Goal: Transaction & Acquisition: Purchase product/service

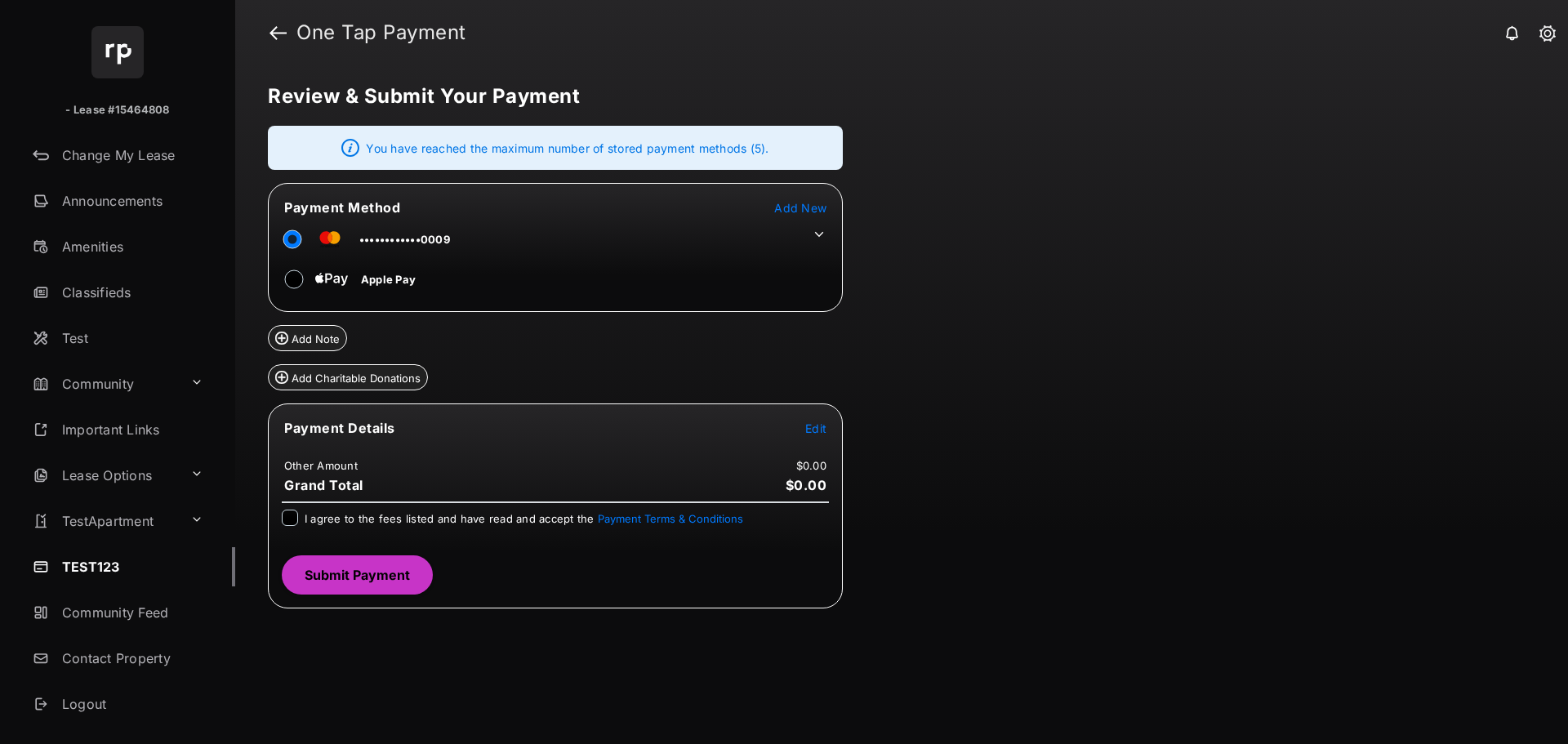
click at [265, 30] on header "One Tap Payment" at bounding box center [902, 32] width 1333 height 65
click at [279, 36] on link at bounding box center [277, 32] width 18 height 40
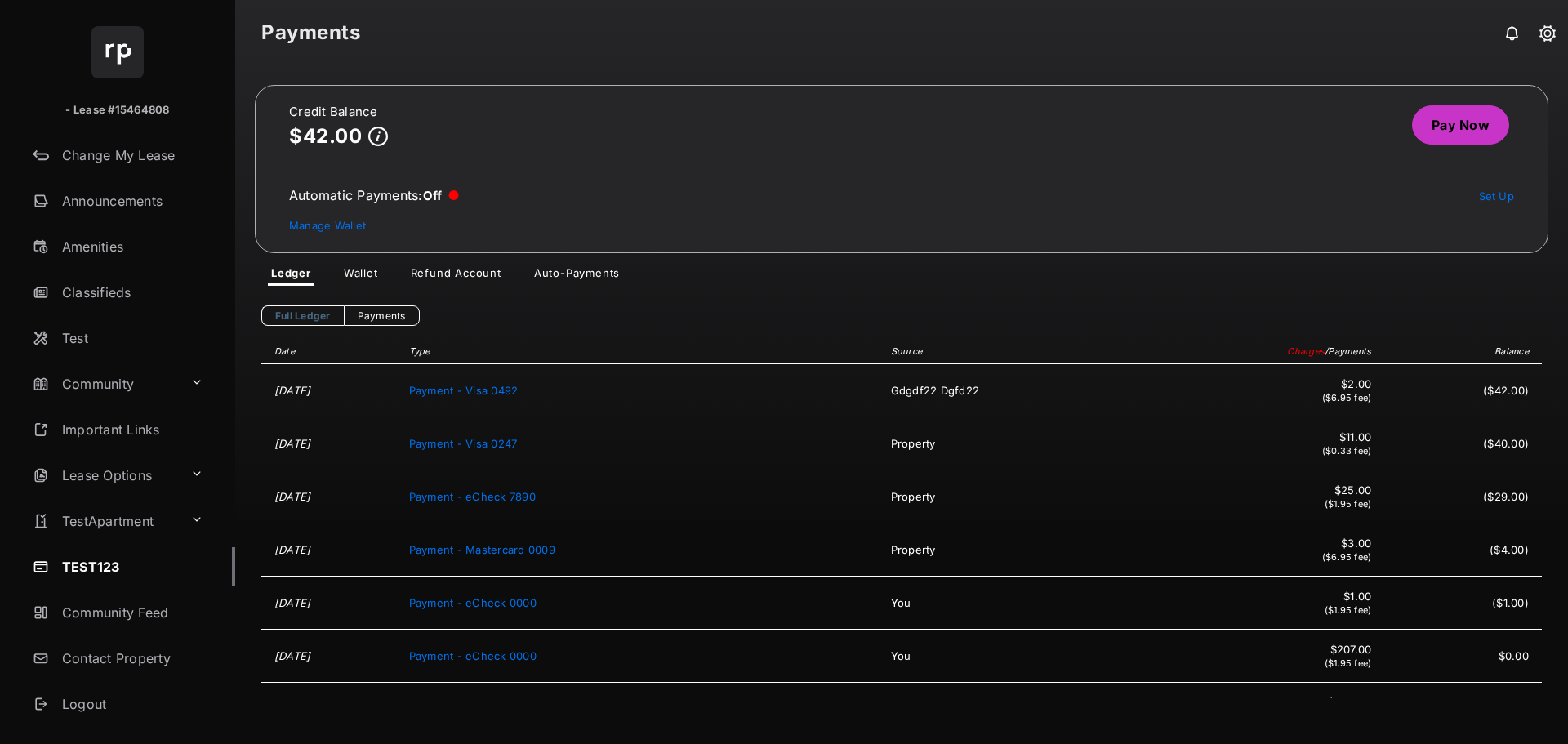
click at [367, 278] on link "Wallet" at bounding box center [361, 276] width 61 height 19
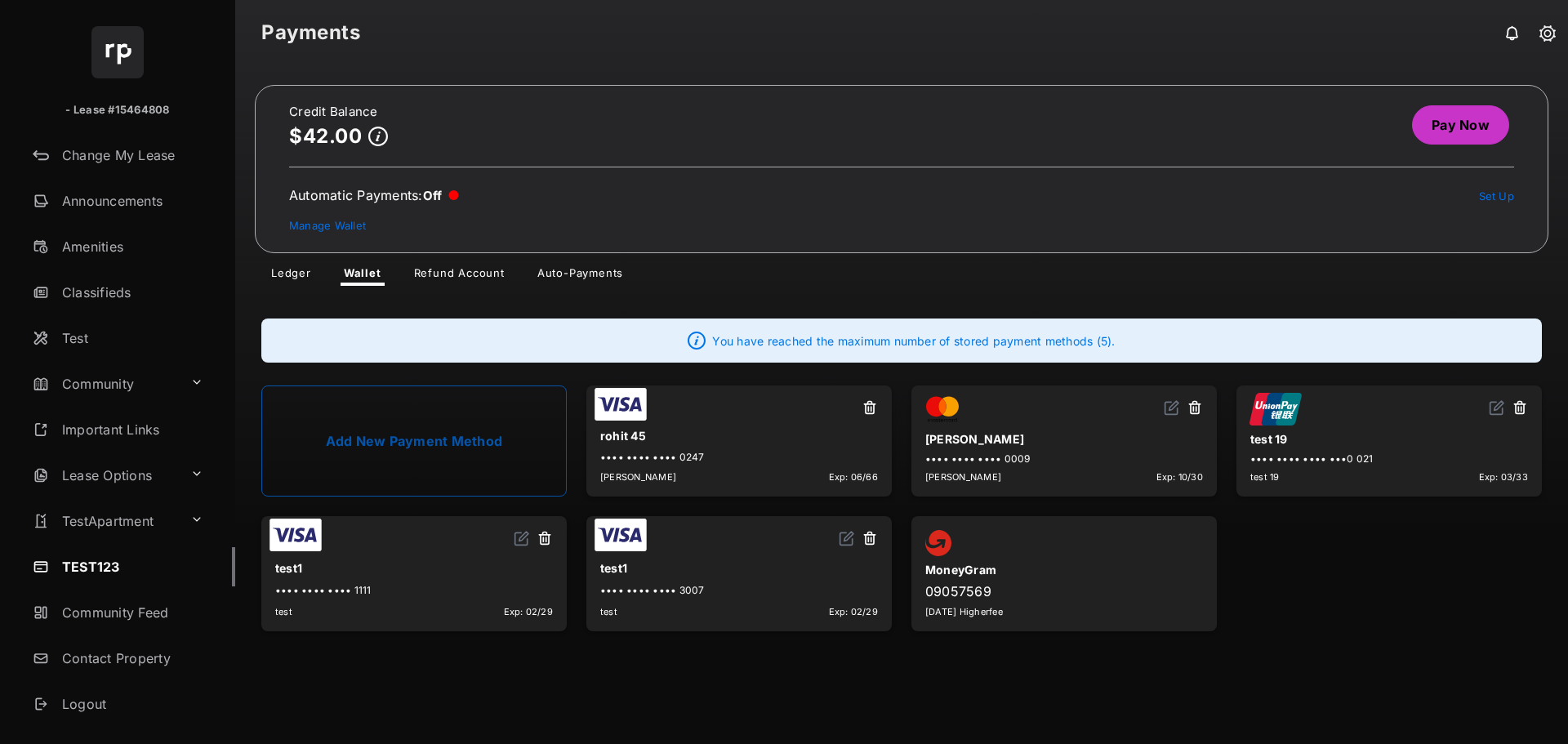
click at [1520, 411] on button at bounding box center [1520, 408] width 17 height 18
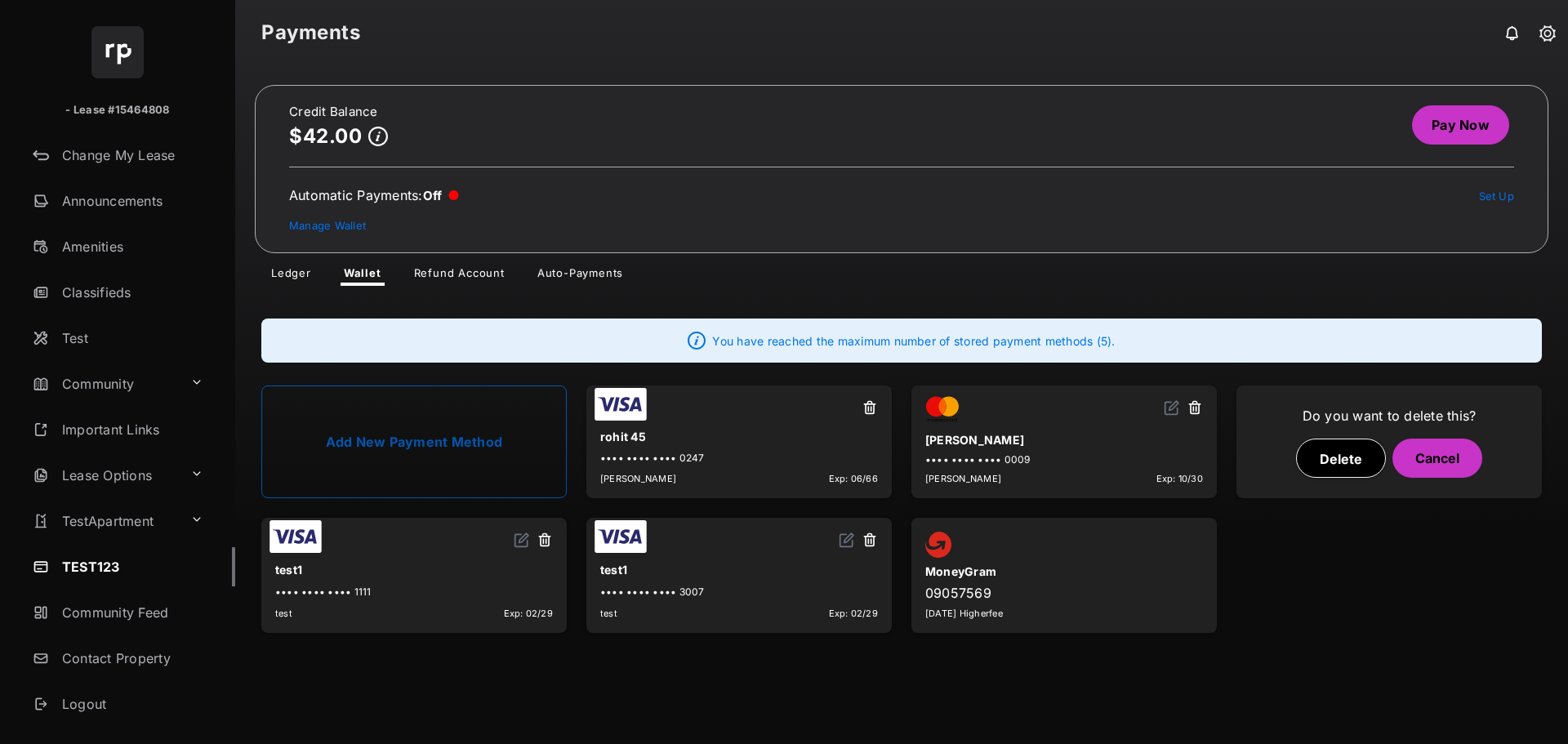
click at [1332, 455] on button "Delete" at bounding box center [1340, 458] width 89 height 40
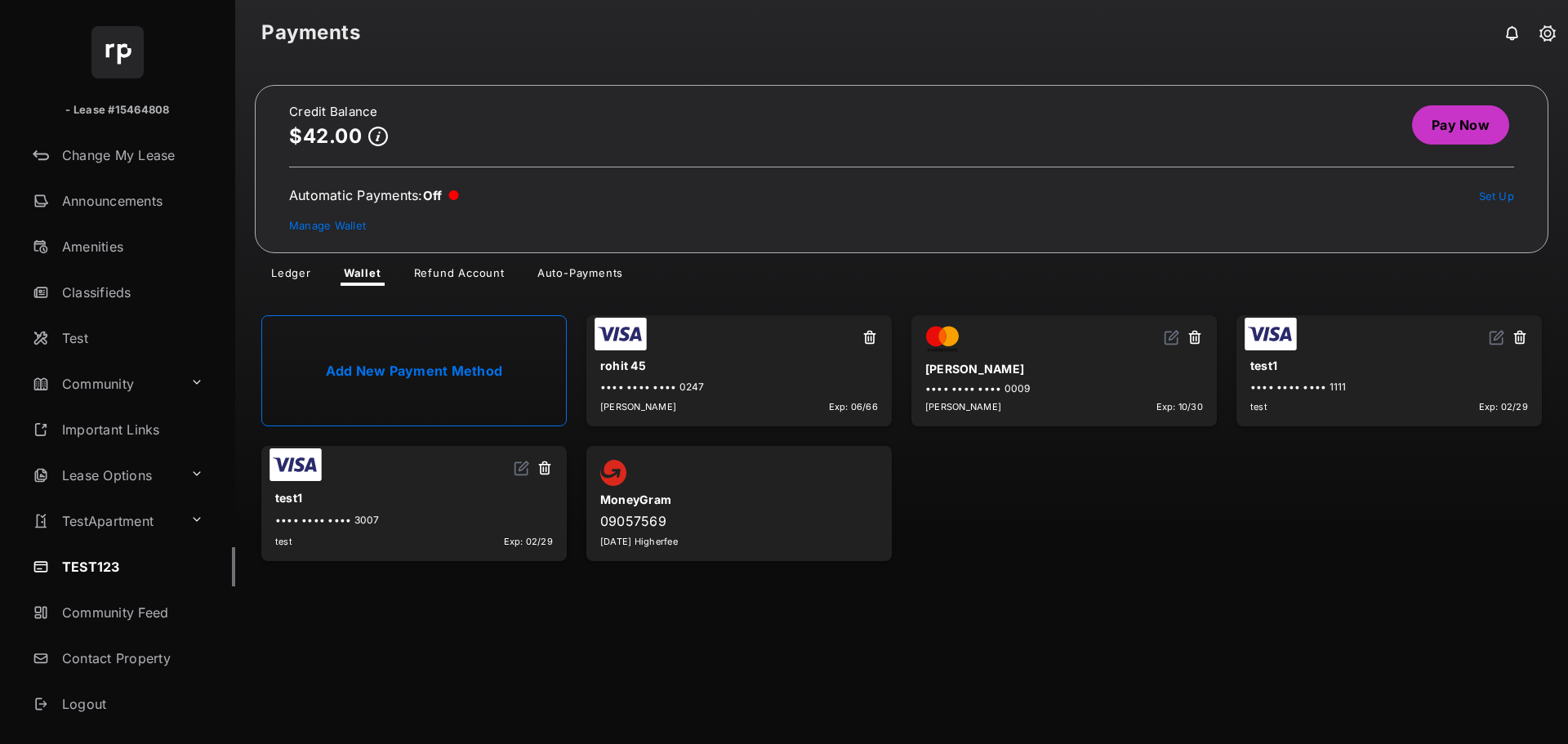
click at [1456, 124] on link "Pay Now" at bounding box center [1460, 124] width 97 height 40
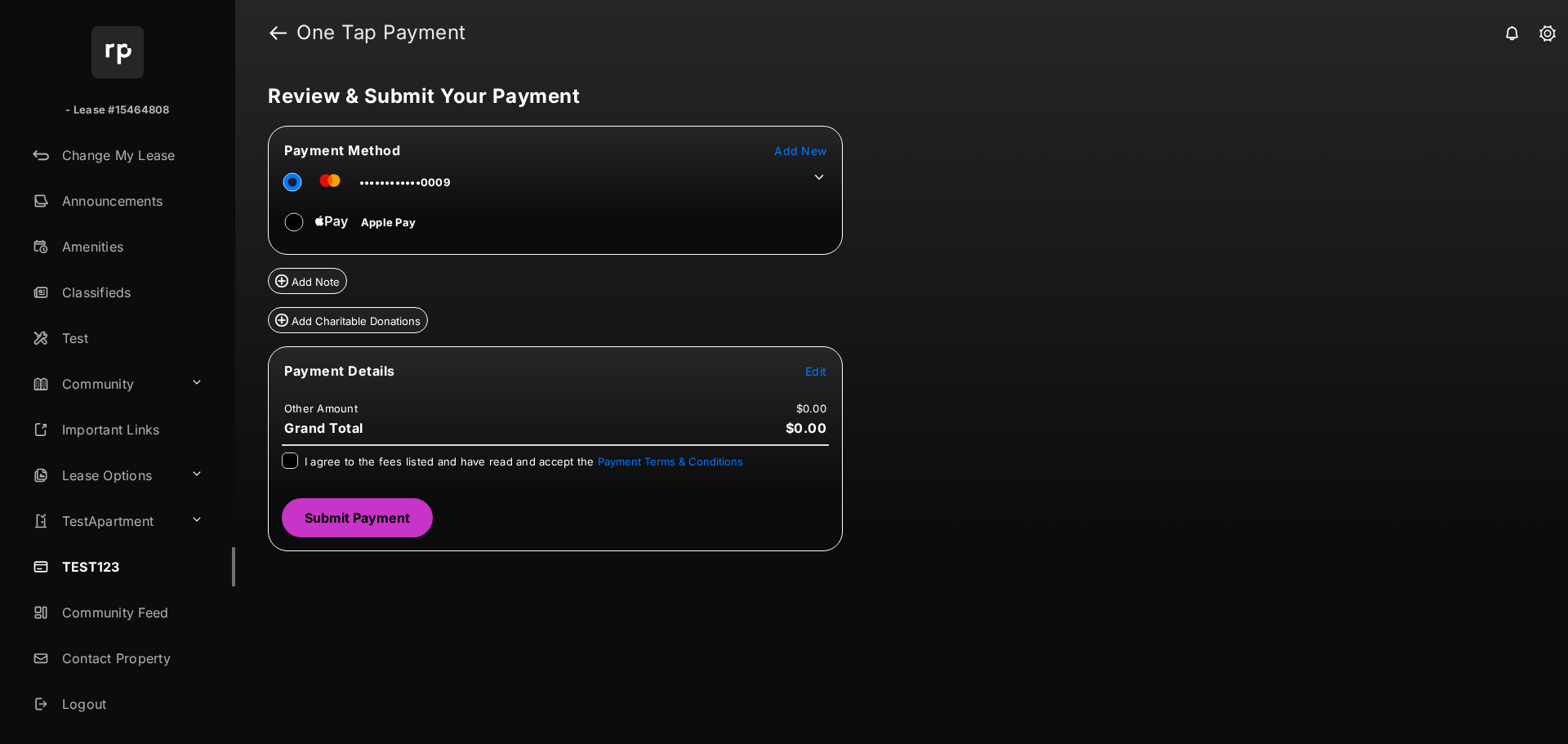
click at [820, 372] on span "Edit" at bounding box center [815, 371] width 21 height 14
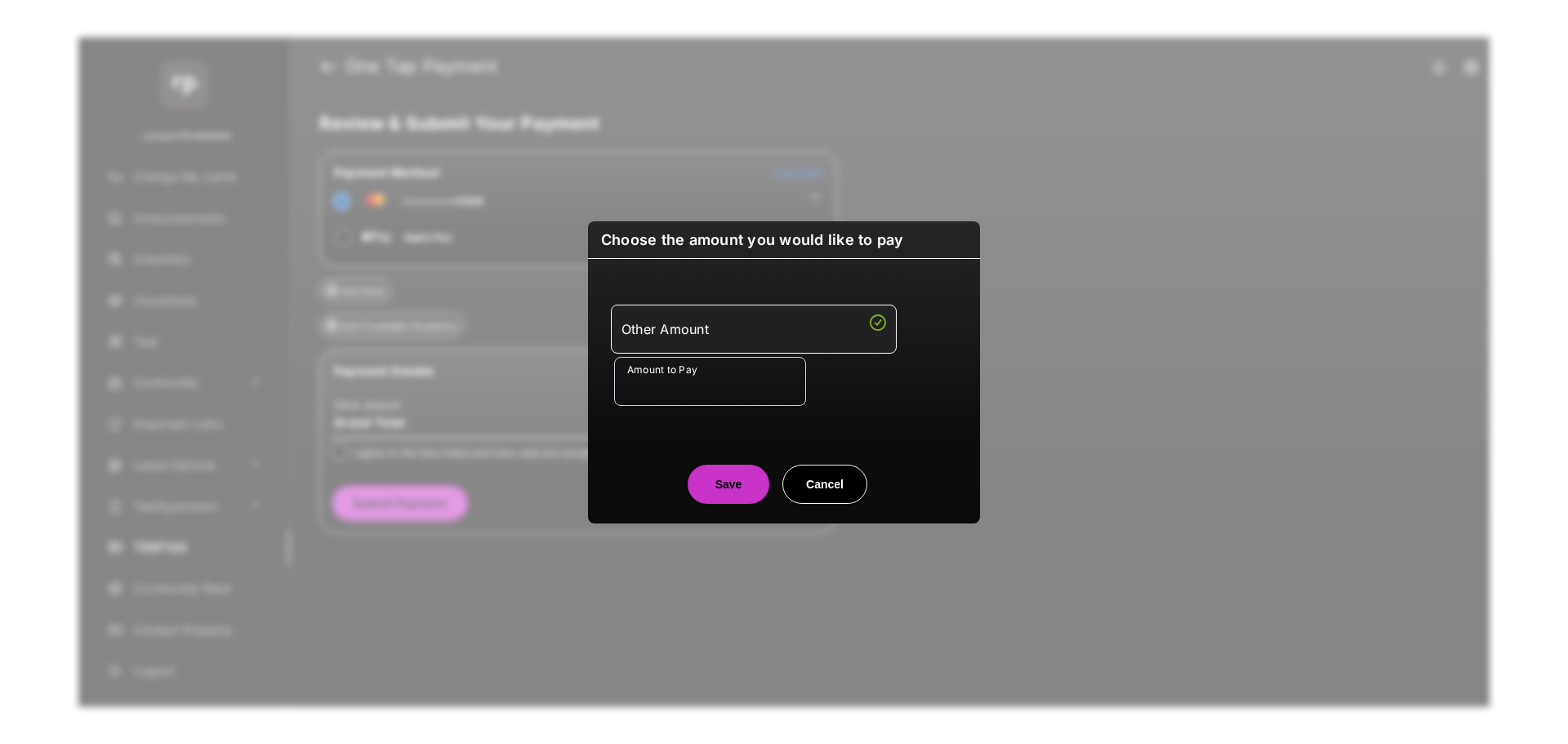
click at [703, 369] on input "Amount to Pay" at bounding box center [710, 381] width 192 height 49
type input "**"
click at [905, 395] on div "Amount to Pay **" at bounding box center [787, 381] width 347 height 49
click at [713, 490] on button "Save" at bounding box center [728, 484] width 82 height 40
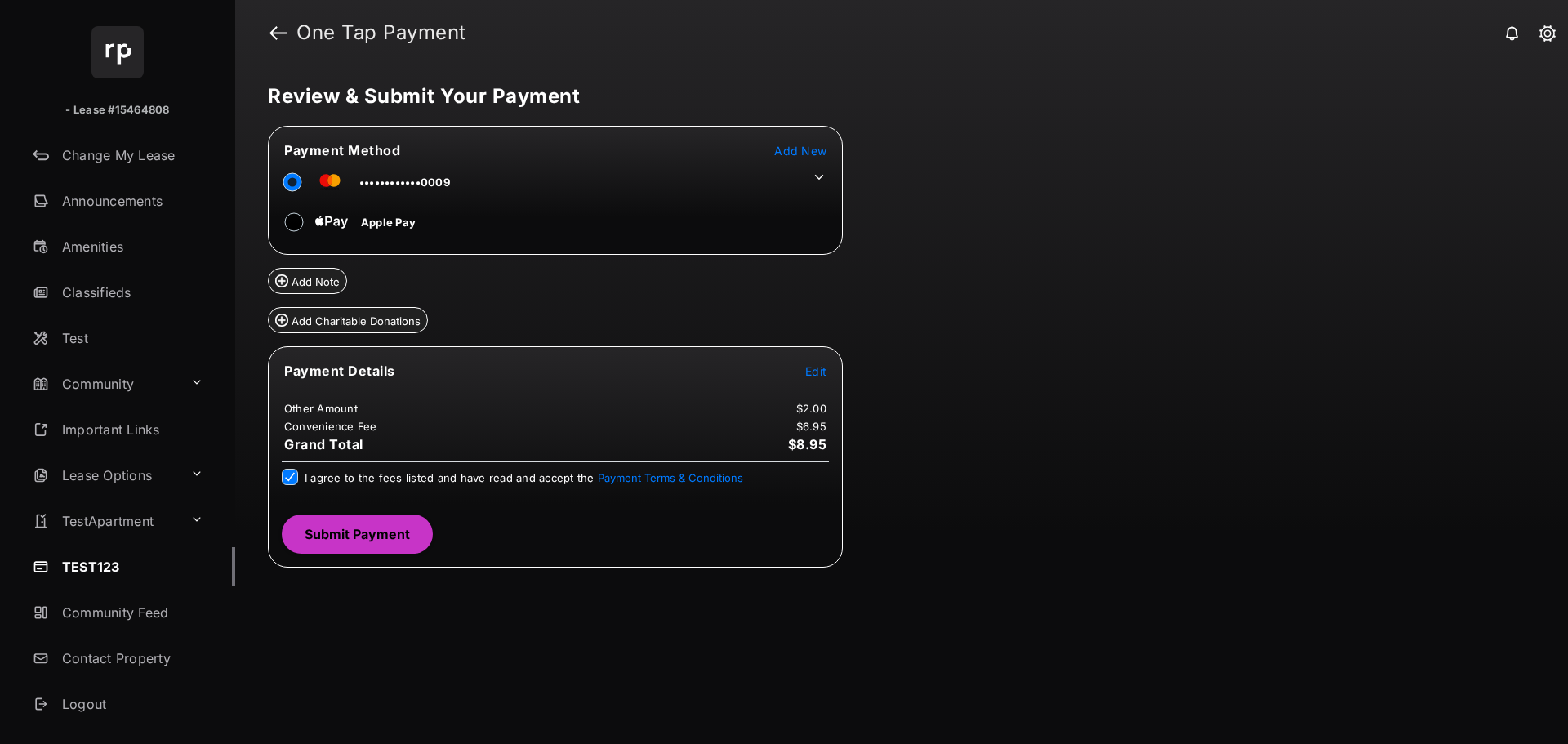
click at [354, 527] on button "Submit Payment" at bounding box center [358, 534] width 151 height 40
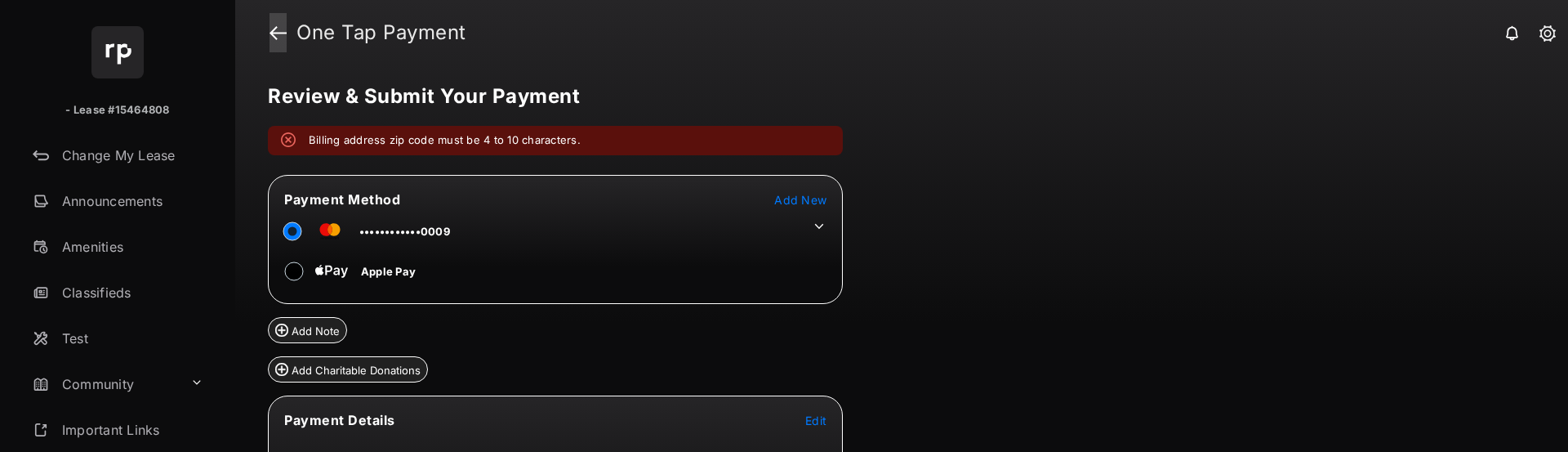
click at [277, 29] on link at bounding box center [277, 32] width 18 height 40
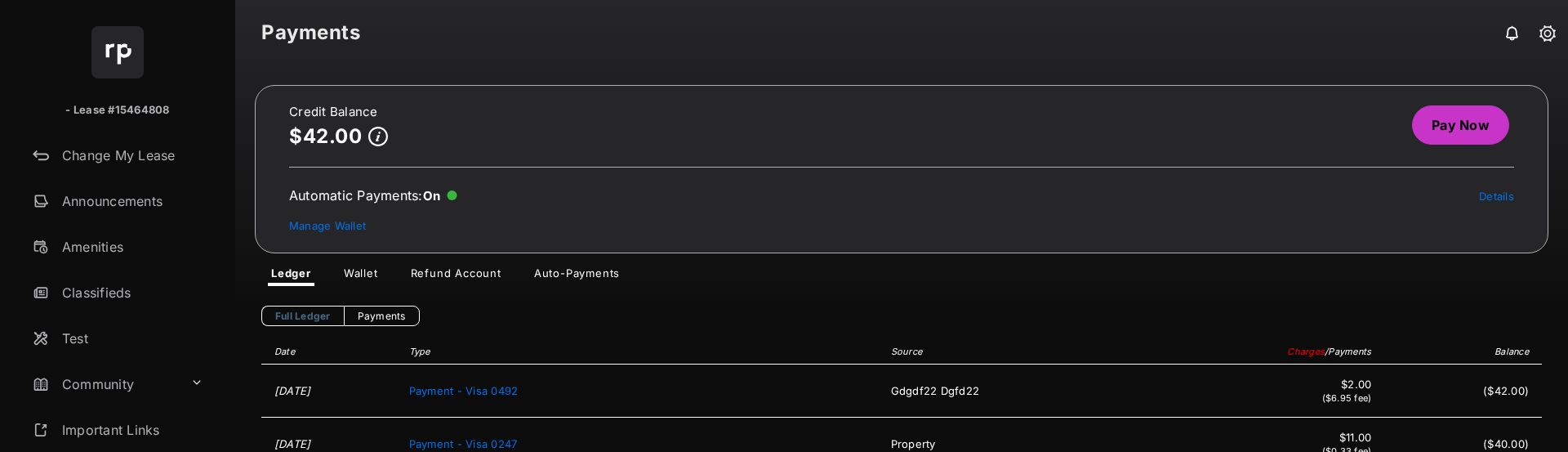
click at [1448, 119] on link "Pay Now" at bounding box center [1460, 125] width 97 height 40
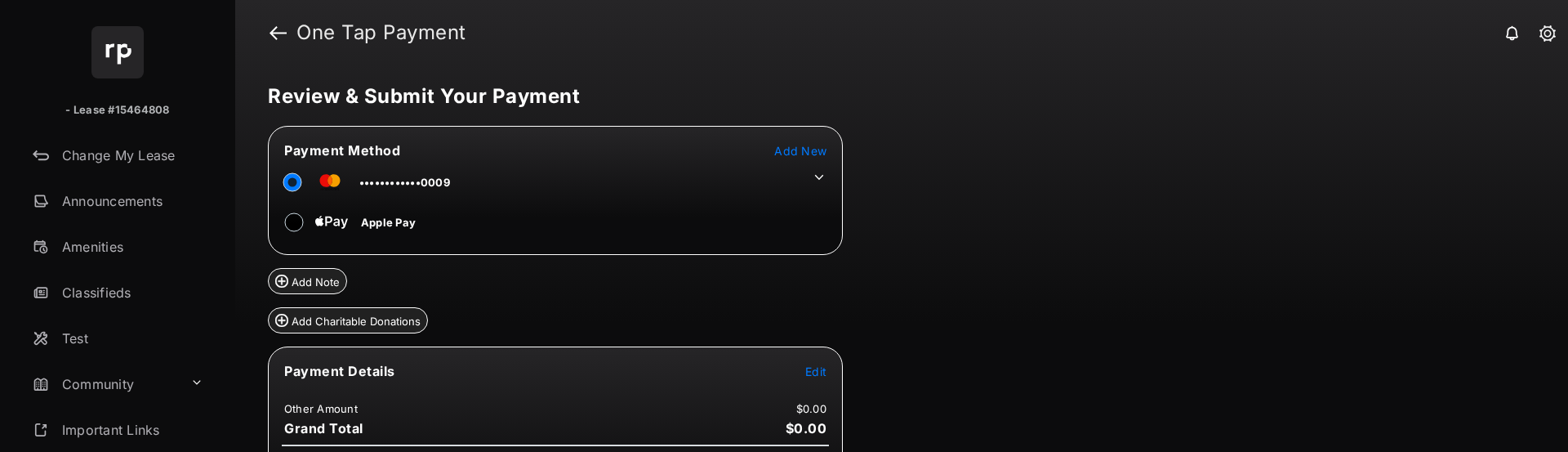
click at [822, 173] on icon at bounding box center [819, 177] width 15 height 15
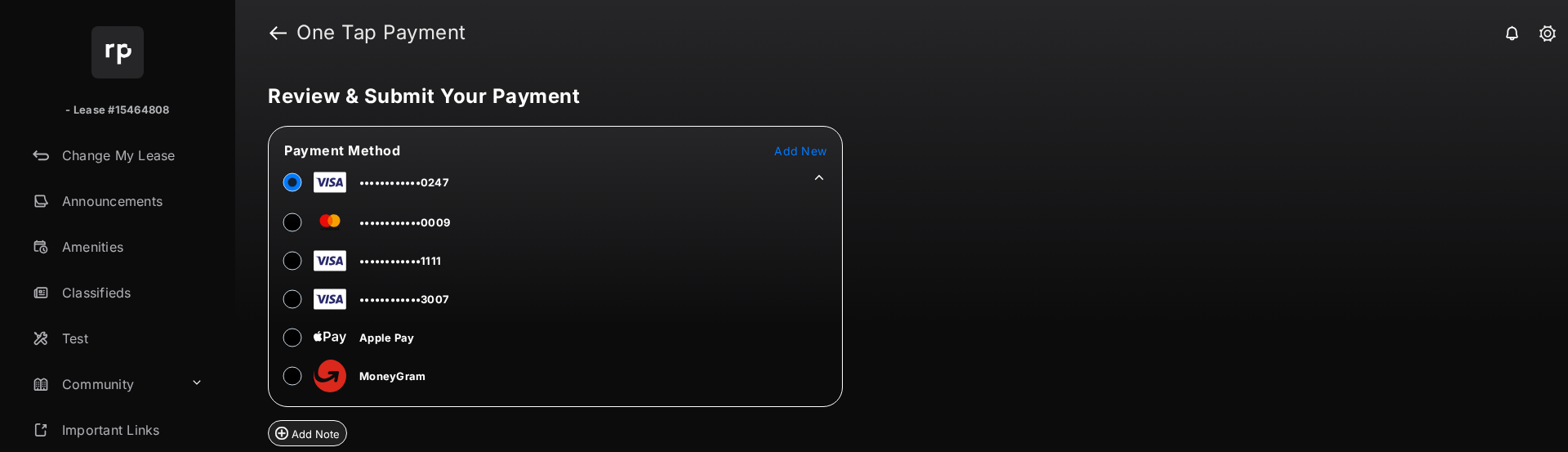
click at [816, 172] on icon at bounding box center [819, 177] width 15 height 15
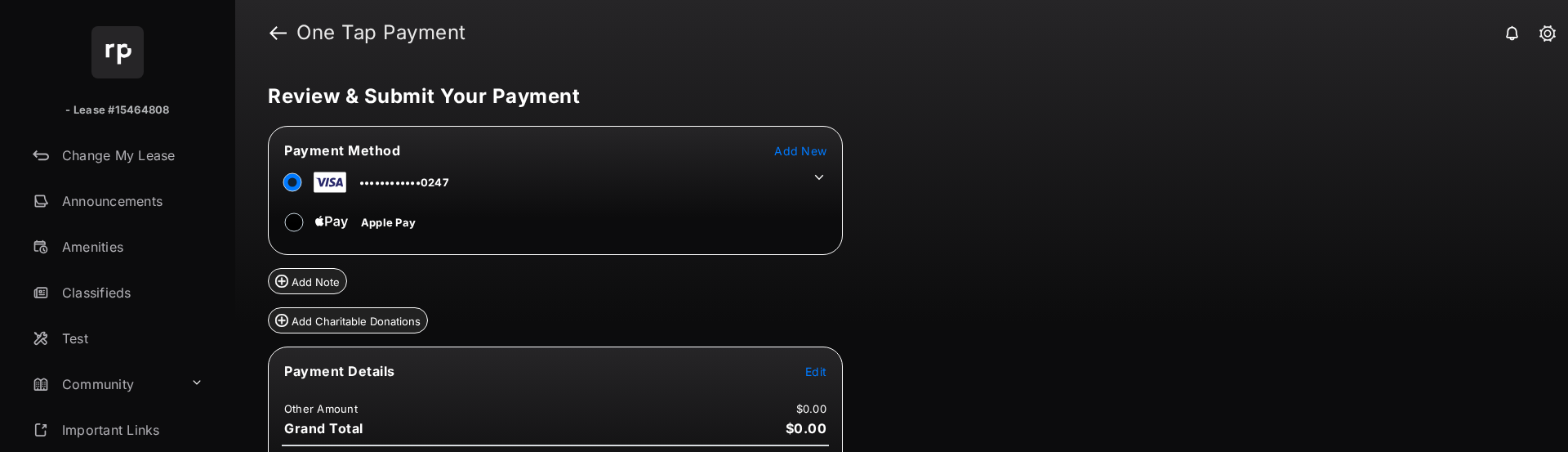
scroll to position [101, 0]
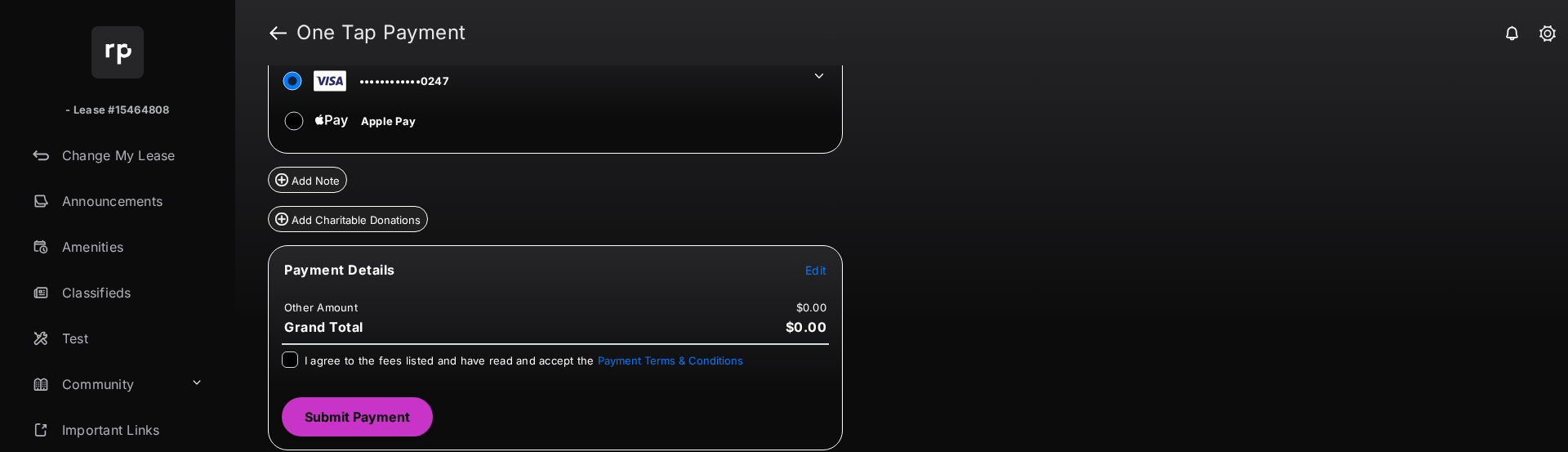
click at [818, 266] on span "Edit" at bounding box center [815, 269] width 21 height 14
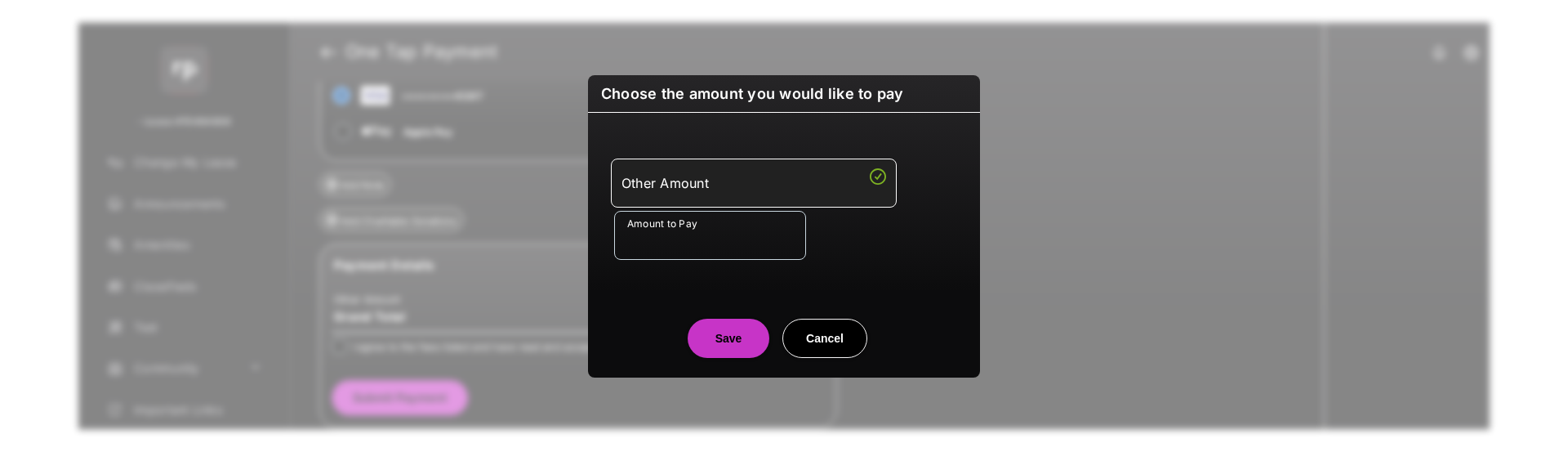
click at [741, 247] on input "Amount to Pay" at bounding box center [710, 235] width 192 height 49
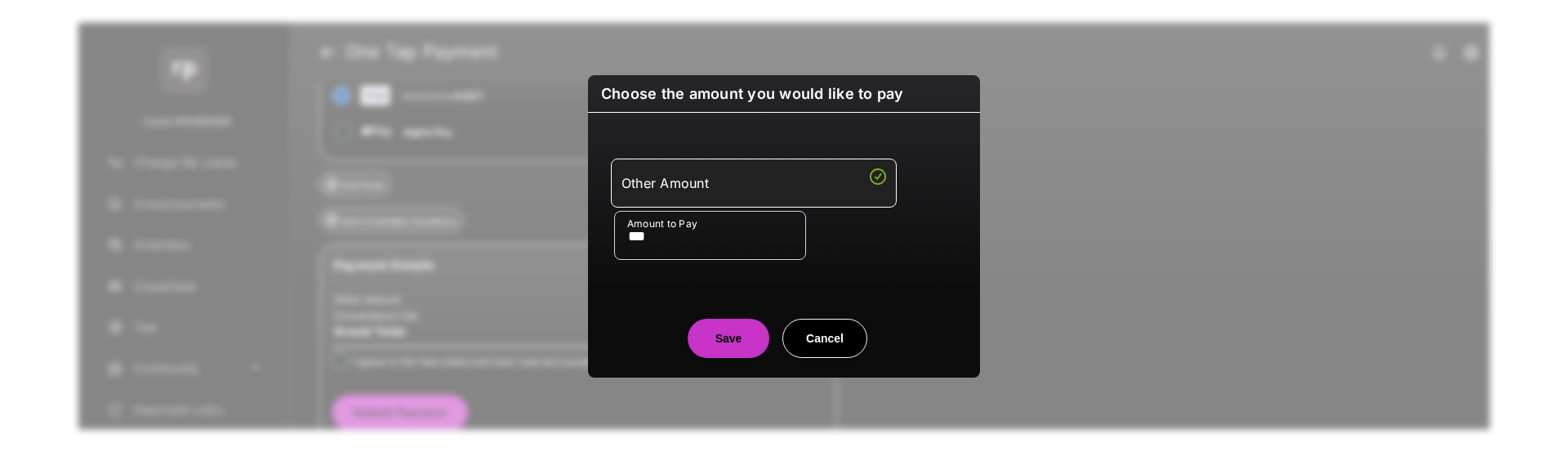
type input "***"
click at [902, 250] on div "Amount to Pay ***" at bounding box center [787, 235] width 347 height 49
click at [722, 340] on button "Save" at bounding box center [728, 338] width 82 height 40
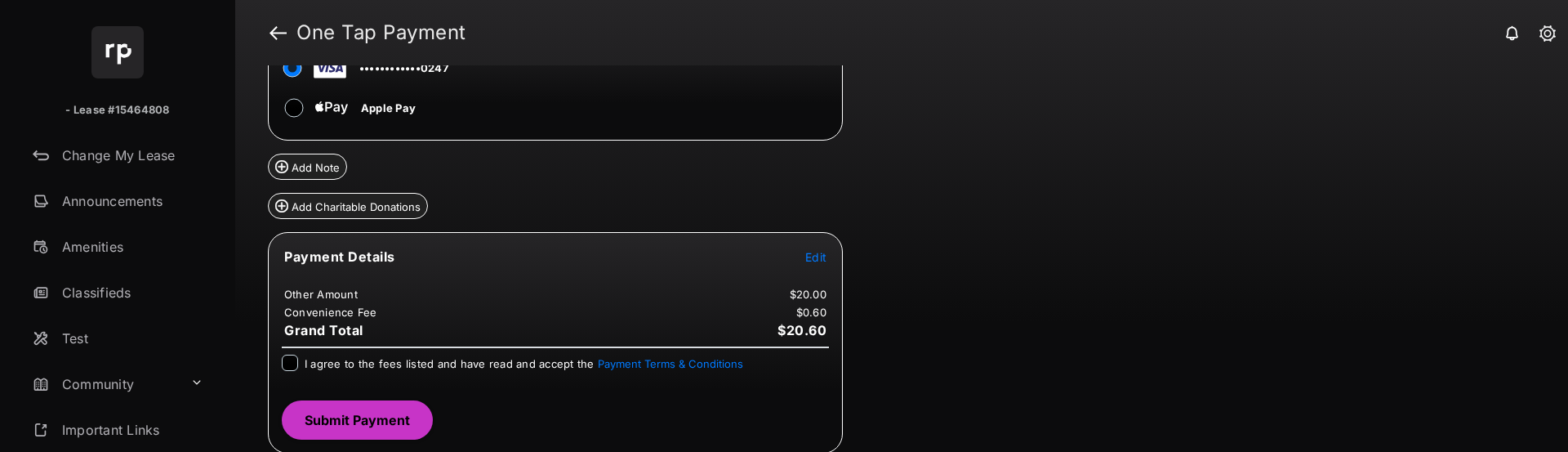
scroll to position [118, 0]
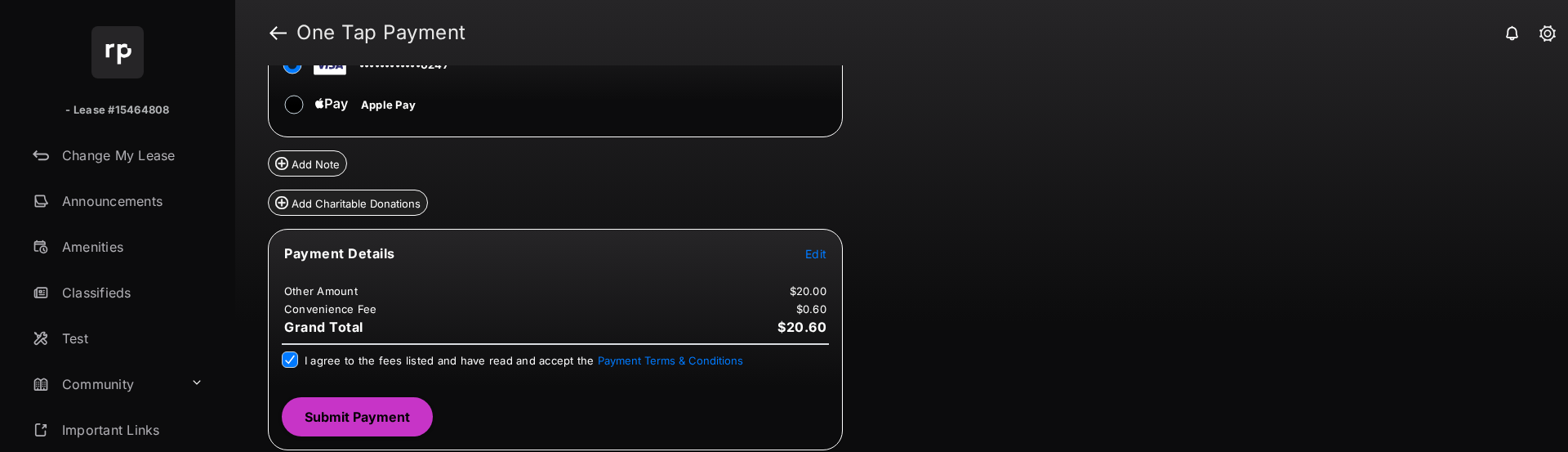
click at [339, 411] on button "Submit Payment" at bounding box center [358, 417] width 151 height 40
